Goal: Obtain resource: Download file/media

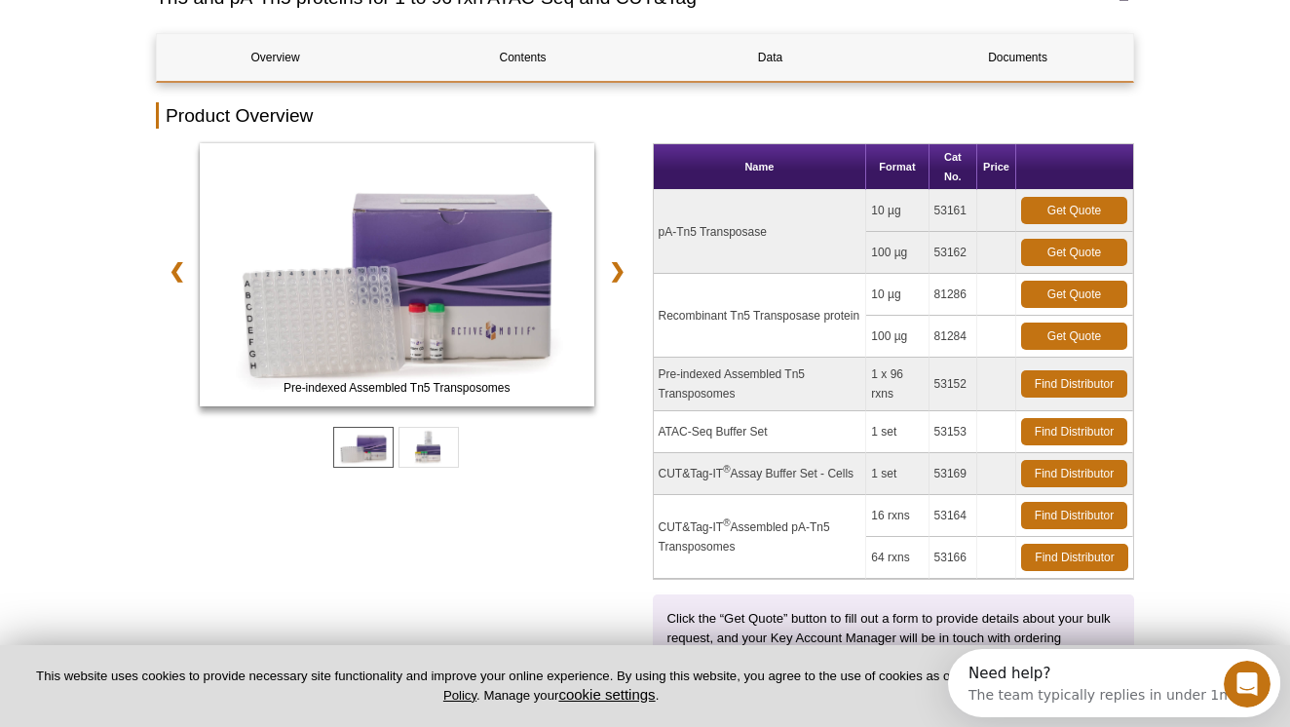
scroll to position [191, 0]
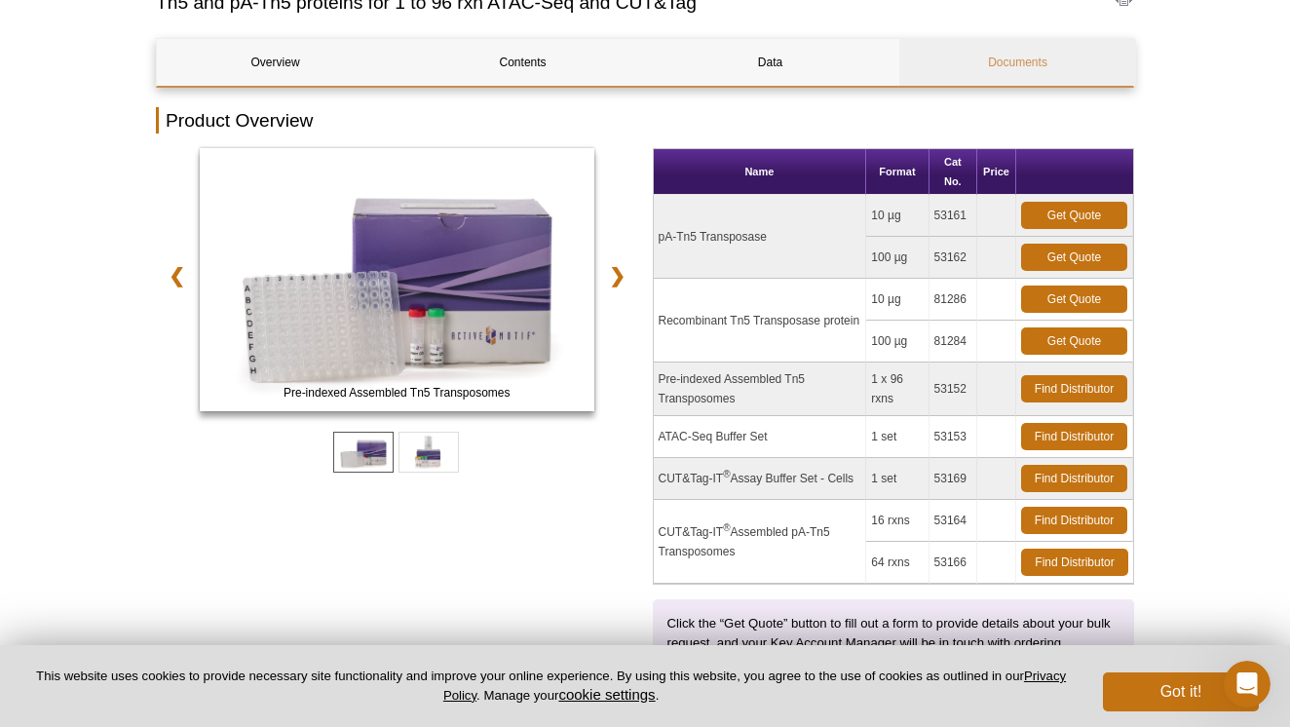
click at [1026, 60] on link "Documents" at bounding box center [1017, 62] width 237 height 47
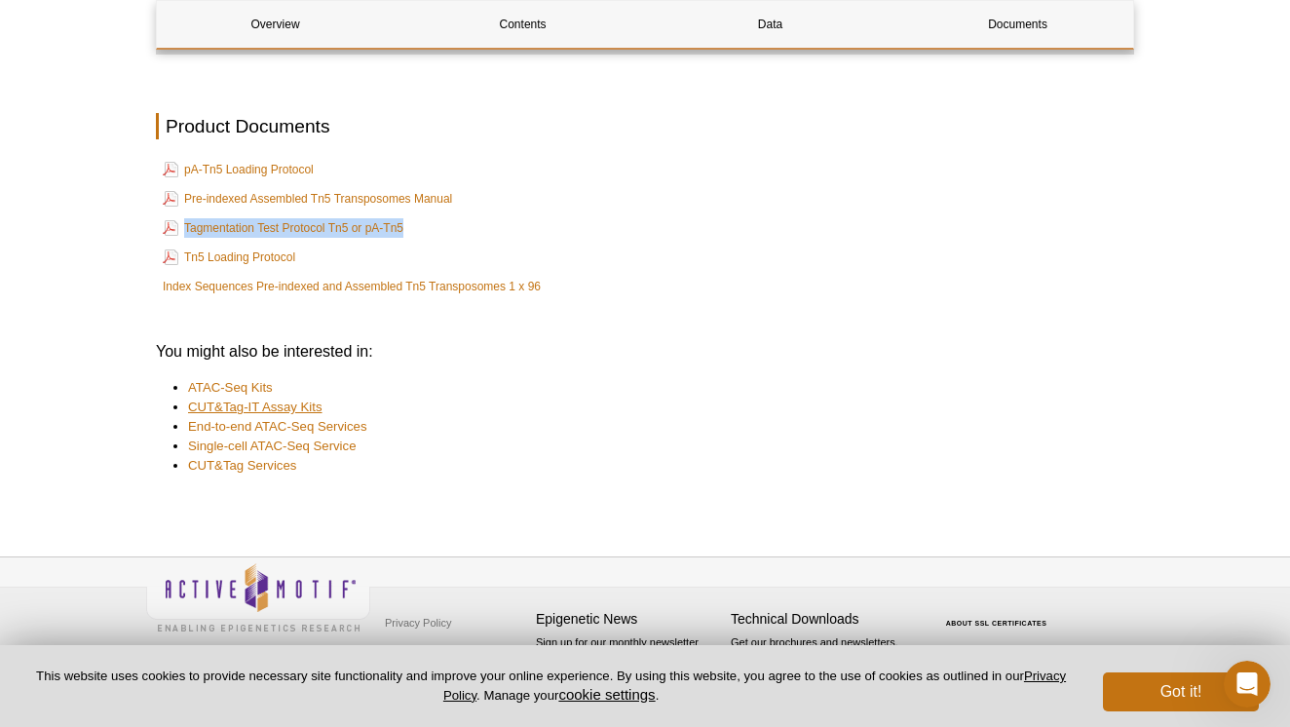
click at [272, 404] on link "CUT&Tag-IT Assay Kits" at bounding box center [255, 406] width 134 height 19
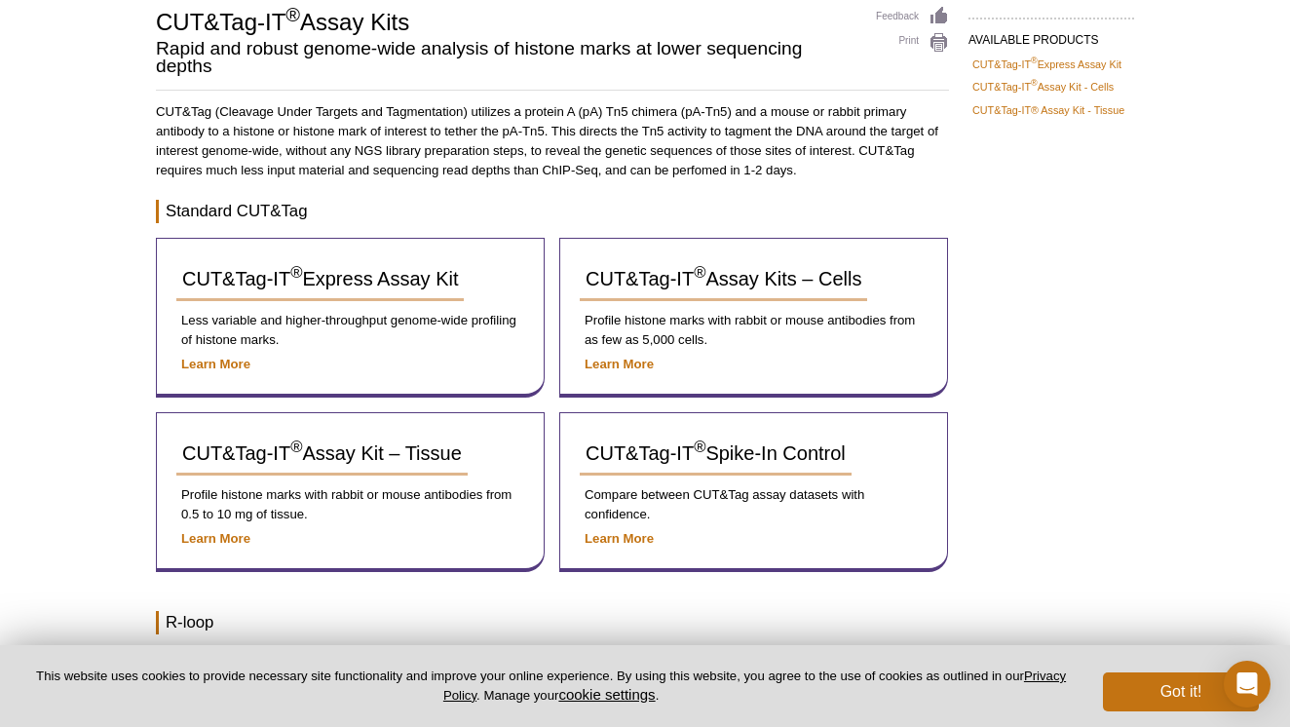
scroll to position [156, 0]
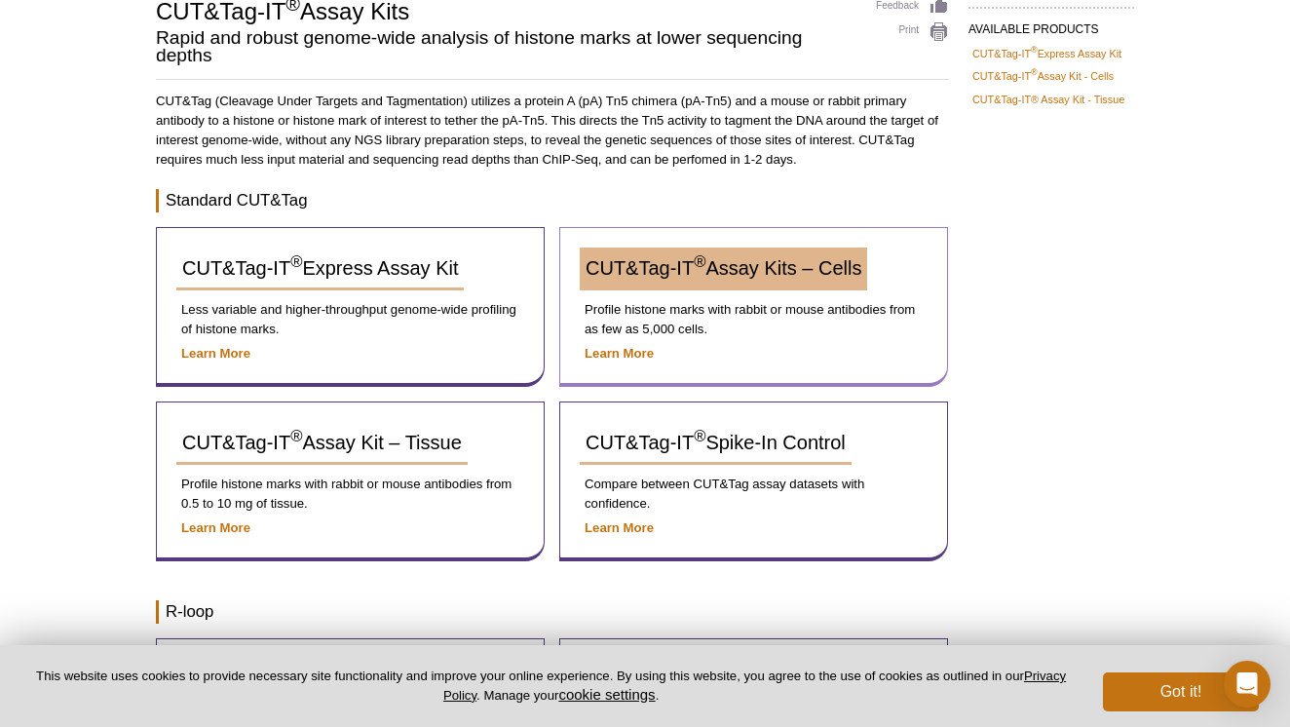
click at [686, 274] on span "CUT&Tag-IT ® Assay Kits – Cells" at bounding box center [723, 267] width 276 height 21
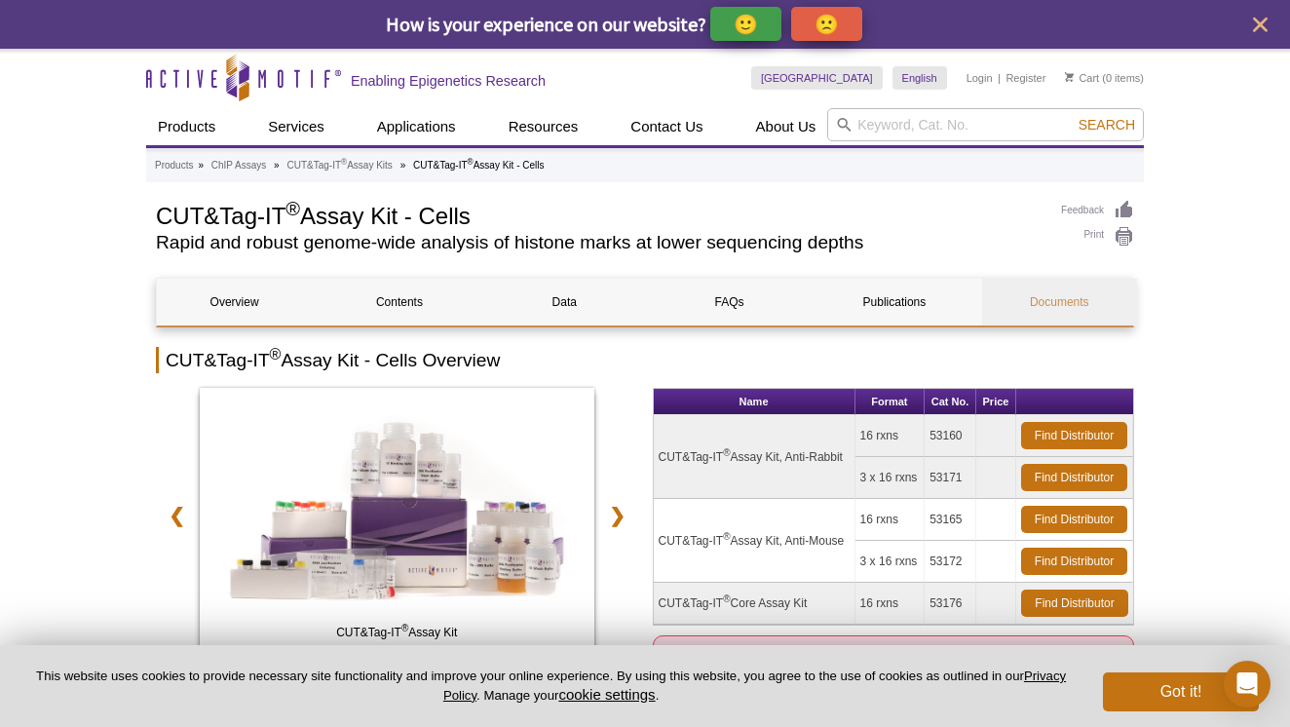
click at [1063, 299] on link "Documents" at bounding box center [1059, 302] width 155 height 47
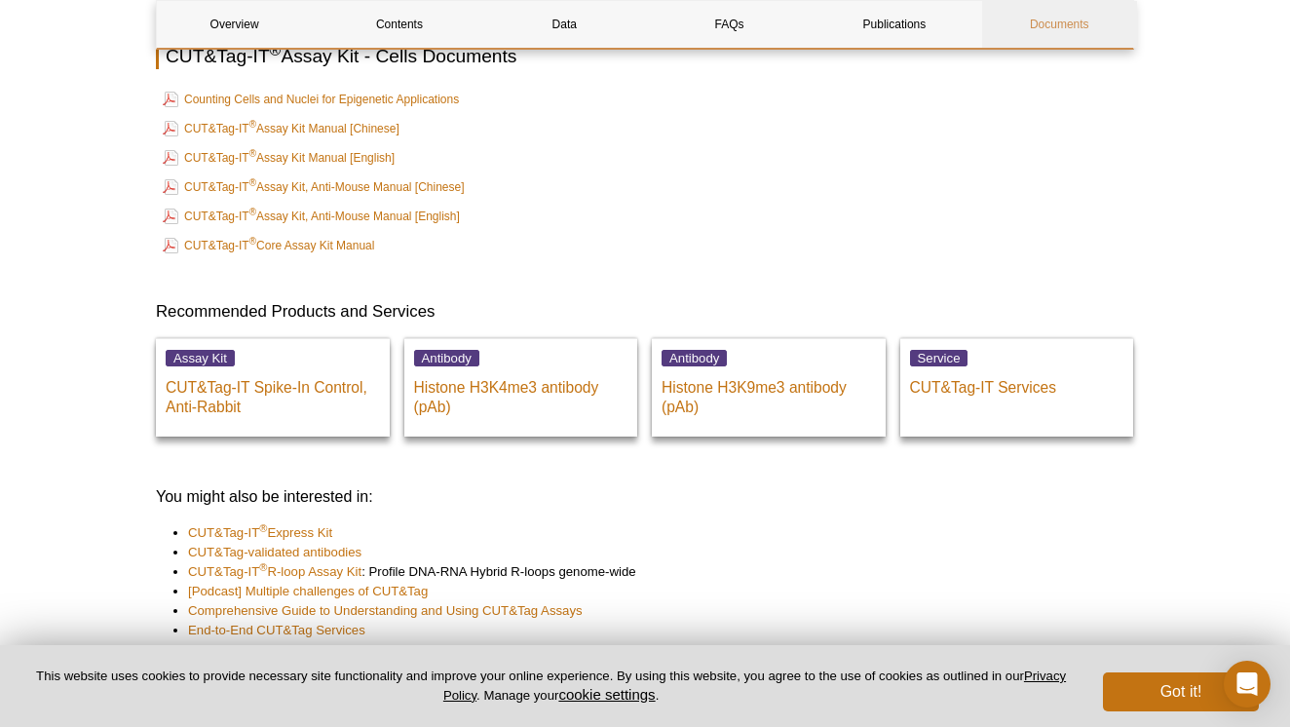
scroll to position [6864, 0]
